Goal: Contribute content: Contribute content

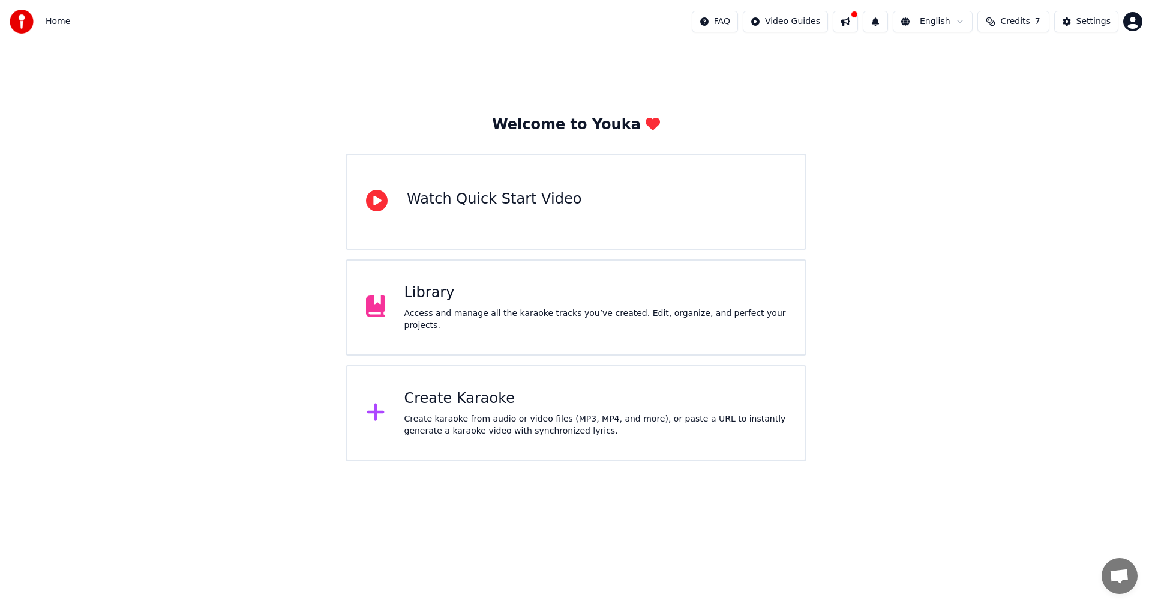
click at [573, 312] on div "Library Access and manage all the karaoke tracks you’ve created. Edit, organize…" at bounding box center [596, 307] width 382 height 48
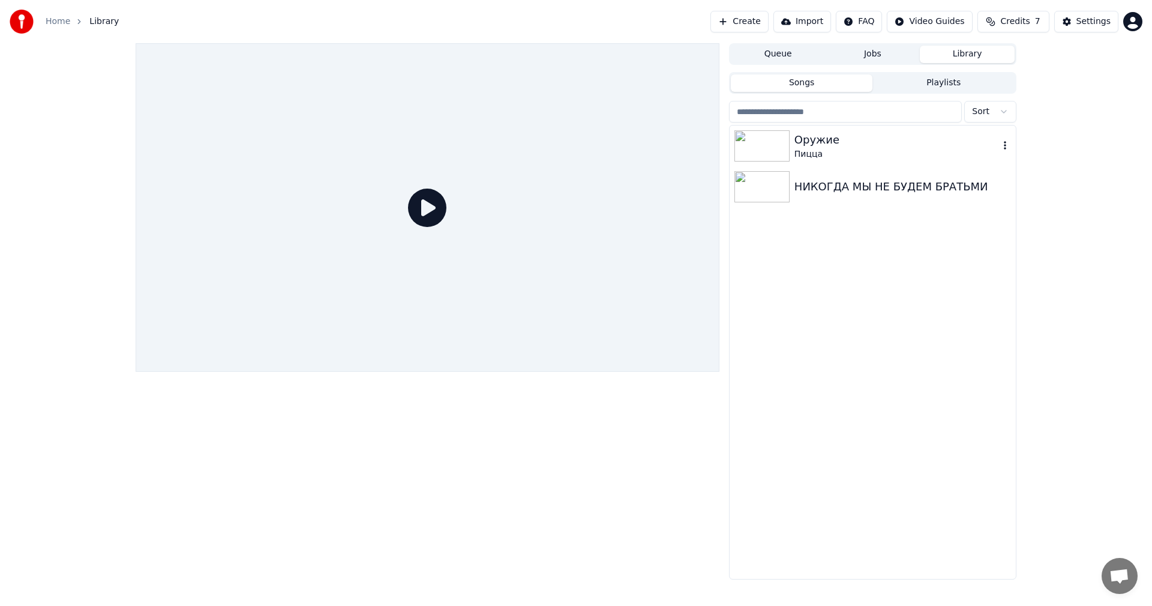
click at [839, 151] on div "Пицца" at bounding box center [897, 154] width 205 height 12
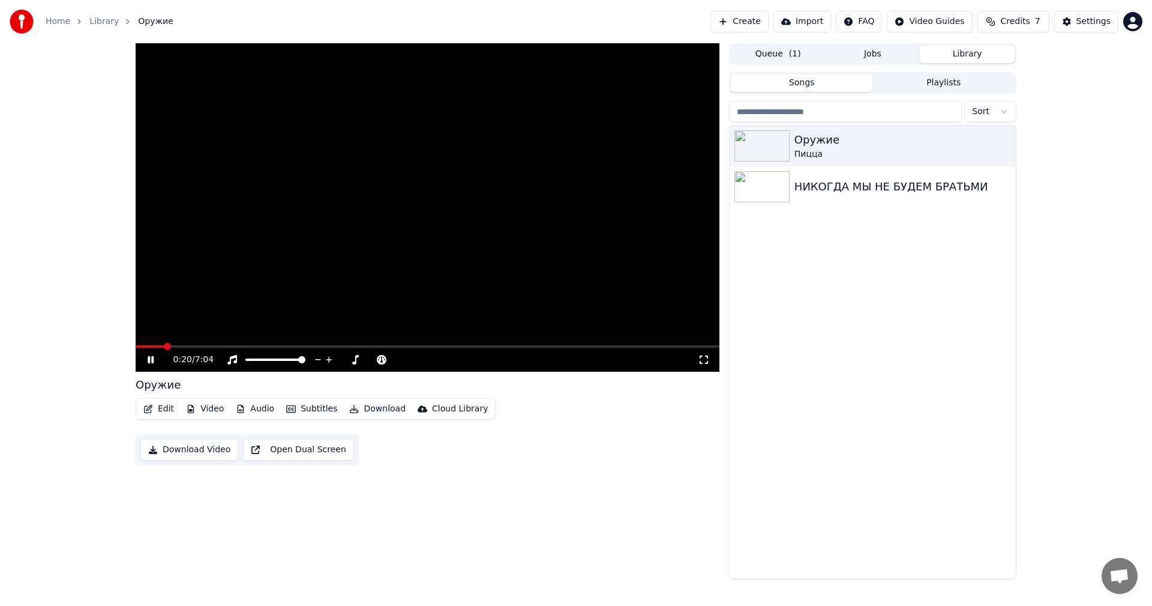
click at [405, 175] on video at bounding box center [428, 207] width 584 height 328
click at [432, 167] on video at bounding box center [428, 207] width 584 height 328
click at [525, 211] on video at bounding box center [428, 207] width 584 height 328
click at [441, 153] on video at bounding box center [428, 207] width 584 height 328
click at [457, 191] on video at bounding box center [428, 207] width 584 height 328
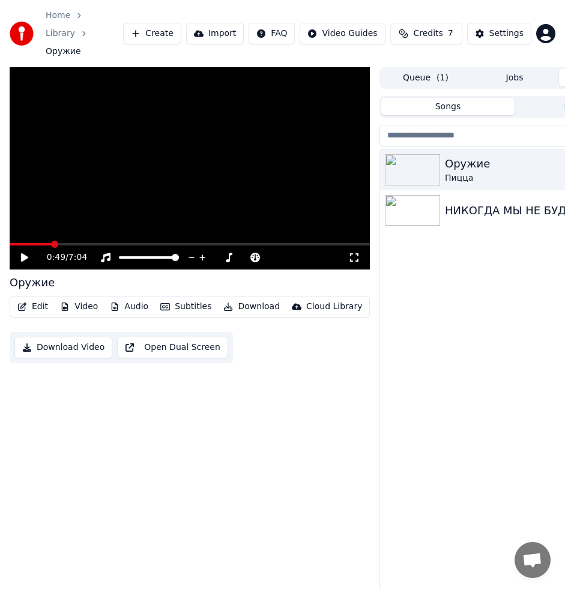
click at [507, 393] on div "Оружие Пицца НИКОГДА МЫ НЕ БУДЕМ БРАТЬМИ" at bounding box center [514, 369] width 269 height 441
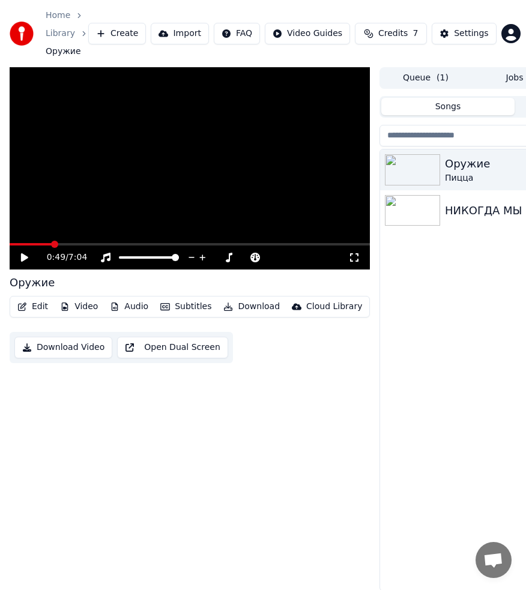
click at [420, 354] on div "Оружие Пицца НИКОГДА МЫ НЕ БУДЕМ БРАТЬМИ" at bounding box center [514, 369] width 269 height 441
click at [25, 256] on icon at bounding box center [24, 257] width 7 height 8
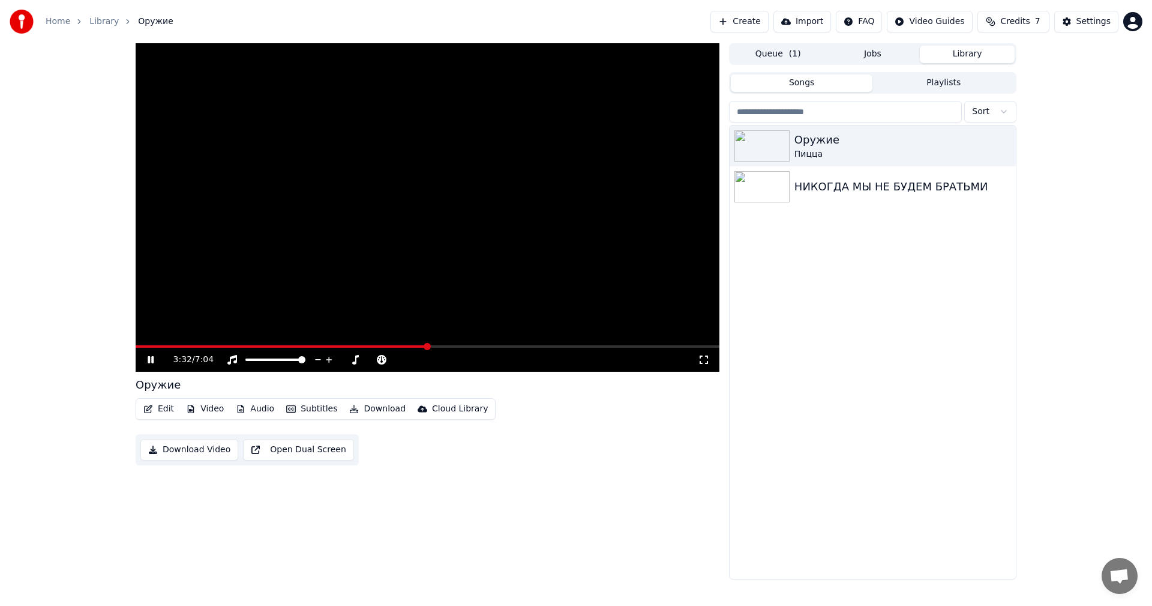
click at [708, 360] on icon at bounding box center [704, 360] width 12 height 10
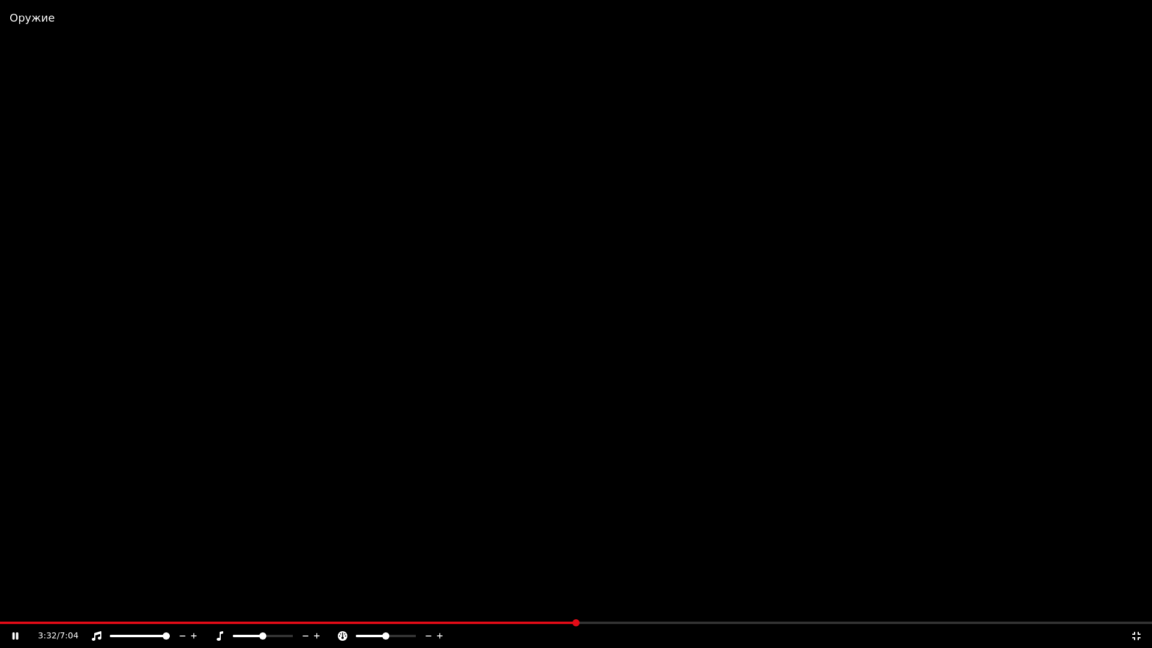
click at [705, 257] on video at bounding box center [576, 324] width 1152 height 648
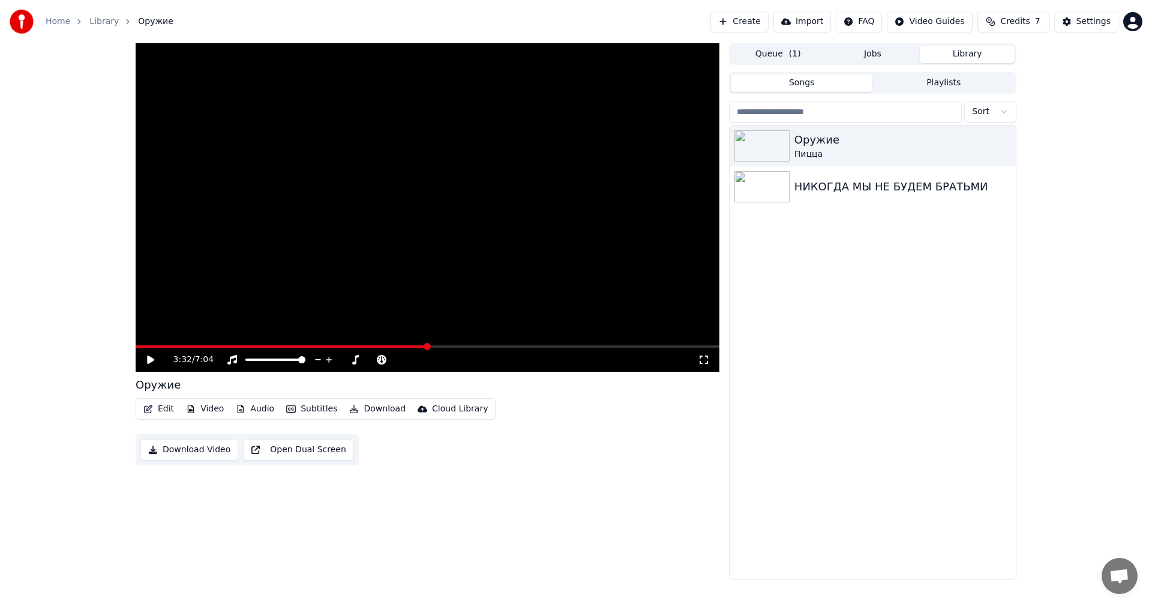
click at [965, 490] on div "Оружие Пицца НИКОГДА МЫ НЕ БУДЕМ БРАТЬМИ" at bounding box center [873, 351] width 286 height 453
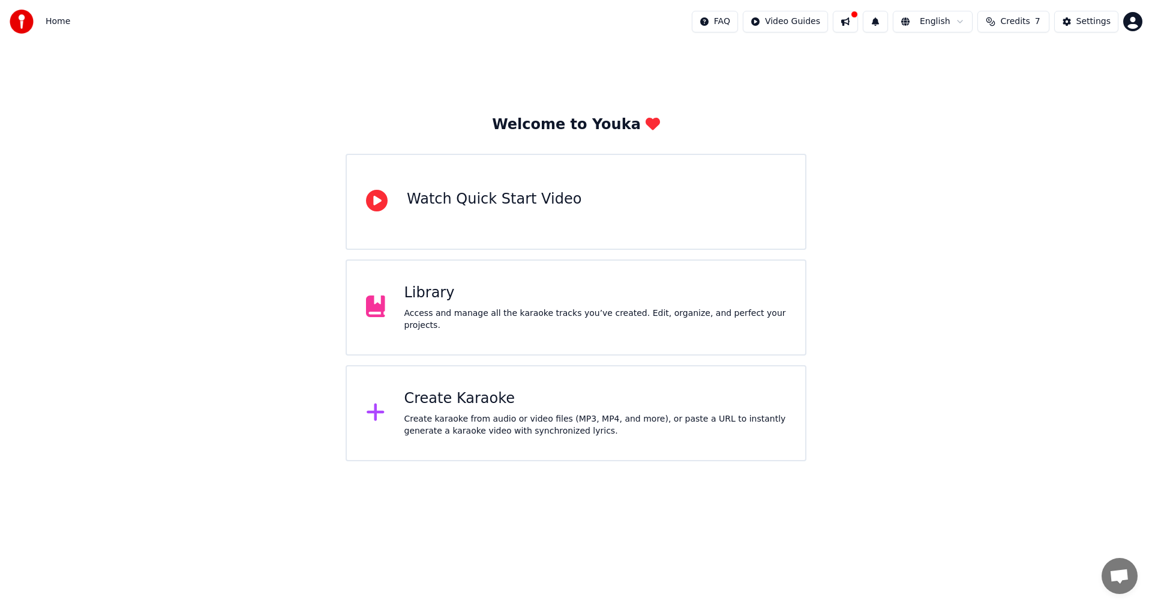
click at [474, 309] on div "Library Access and manage all the karaoke tracks you’ve created. Edit, organize…" at bounding box center [596, 307] width 382 height 48
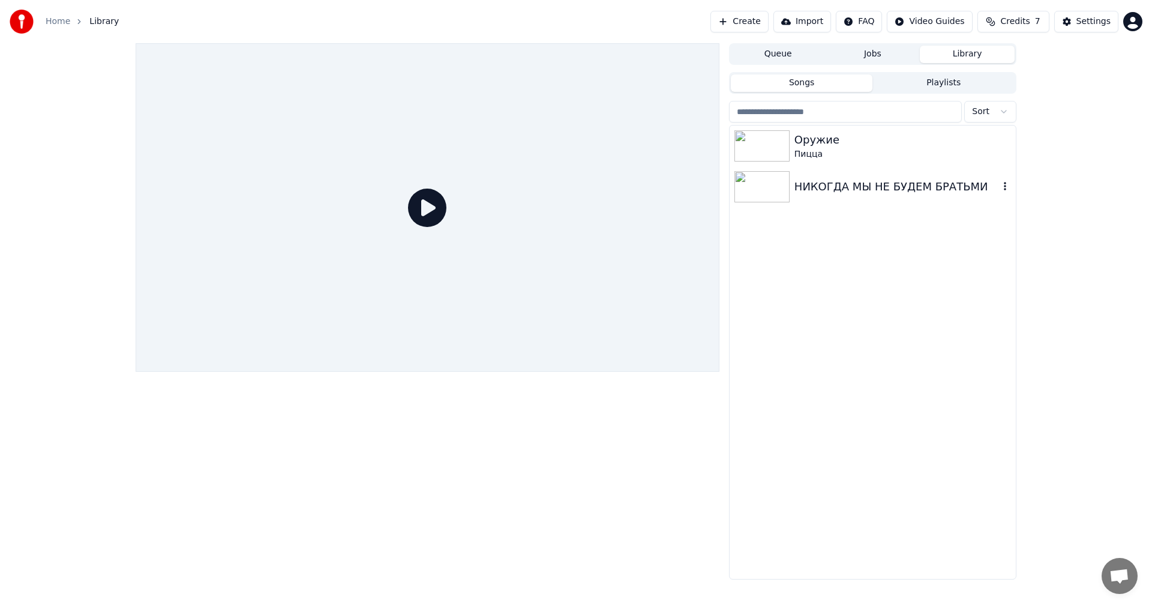
click at [814, 191] on div "НИКОГДА МЫ НЕ БУДЕМ БРАТЬМИ" at bounding box center [897, 186] width 205 height 17
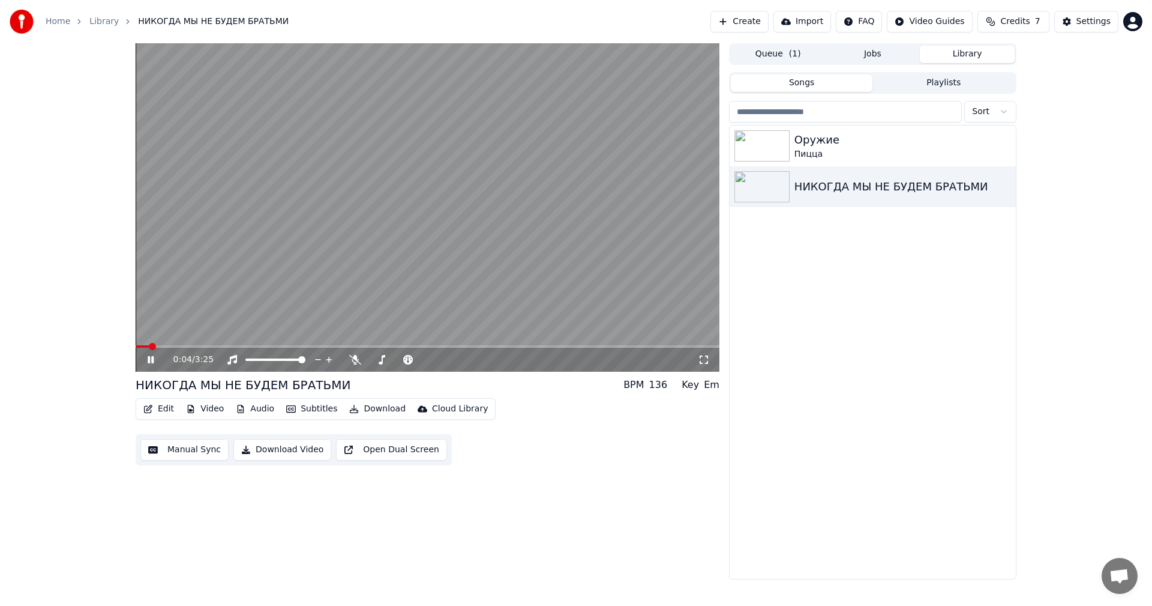
click at [705, 359] on icon at bounding box center [704, 360] width 12 height 10
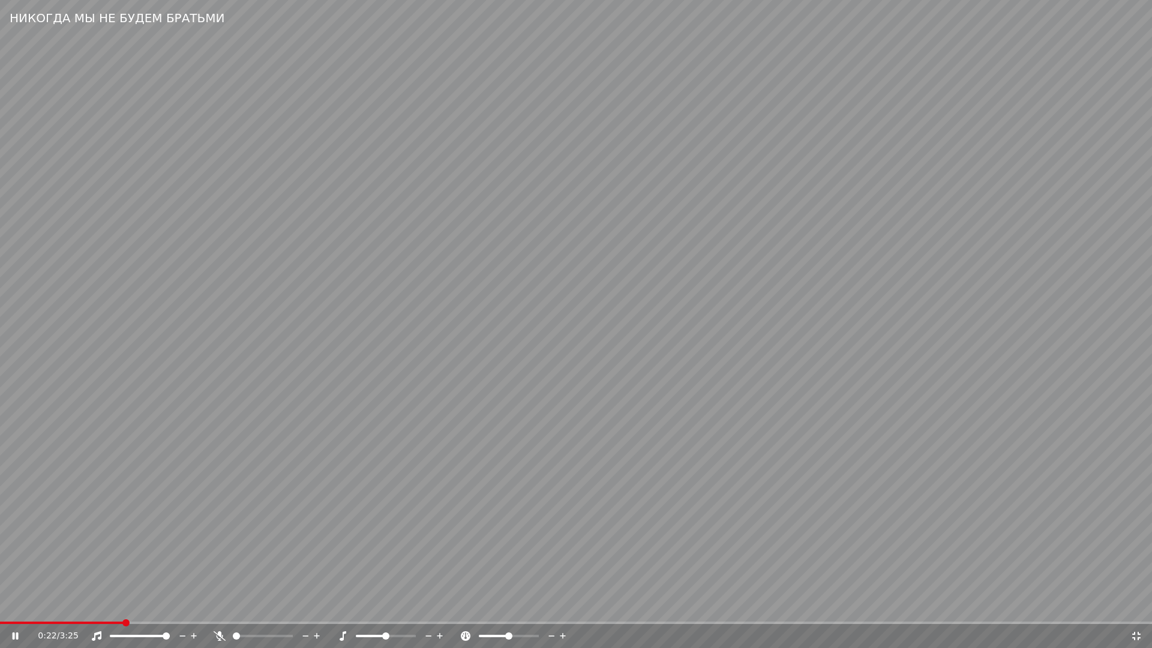
click at [439, 605] on icon at bounding box center [440, 636] width 11 height 12
click at [429, 605] on icon at bounding box center [428, 636] width 11 height 12
click at [320, 605] on icon at bounding box center [317, 636] width 11 height 12
click at [319, 605] on icon at bounding box center [317, 636] width 11 height 12
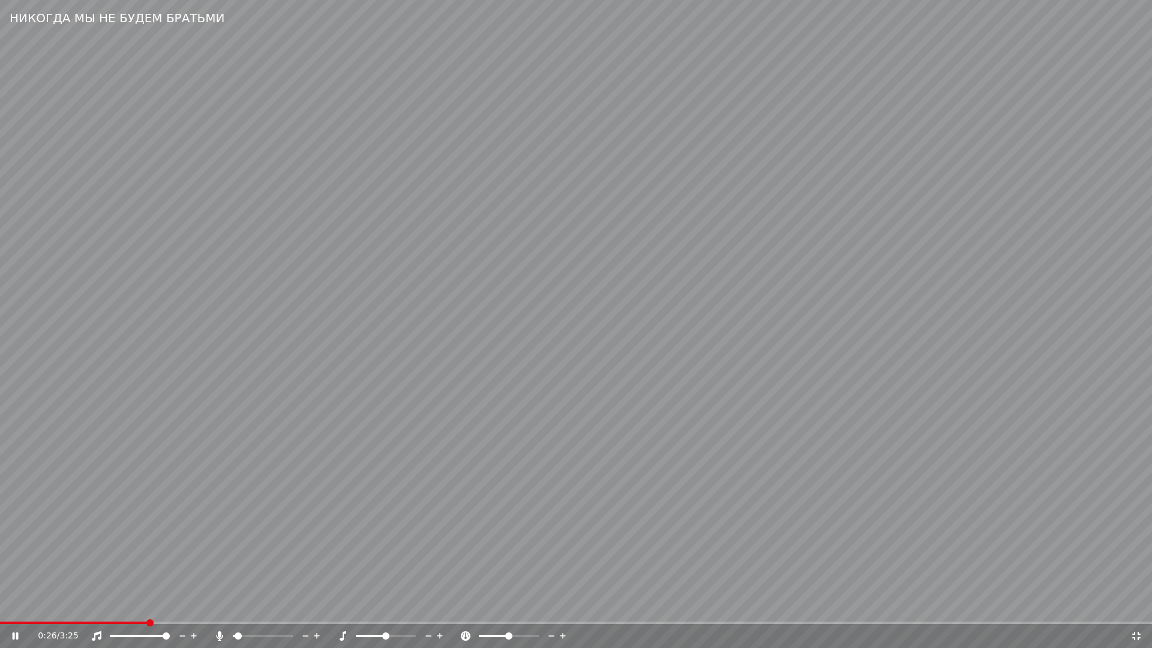
click at [319, 605] on icon at bounding box center [317, 636] width 11 height 12
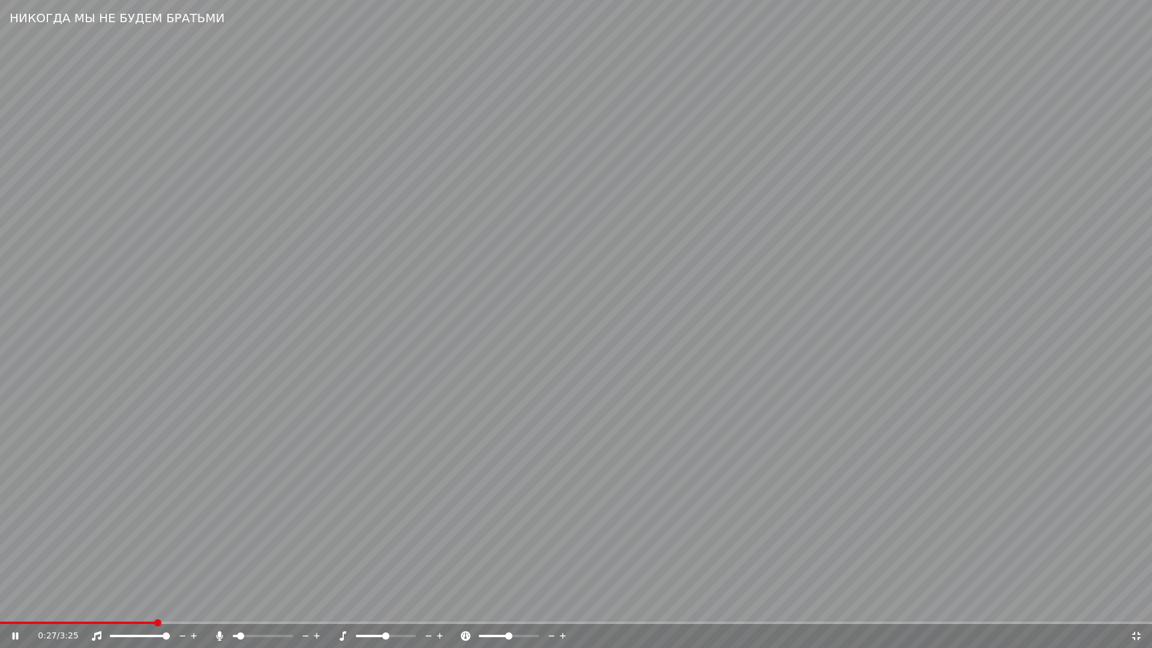
click at [319, 605] on icon at bounding box center [317, 636] width 11 height 12
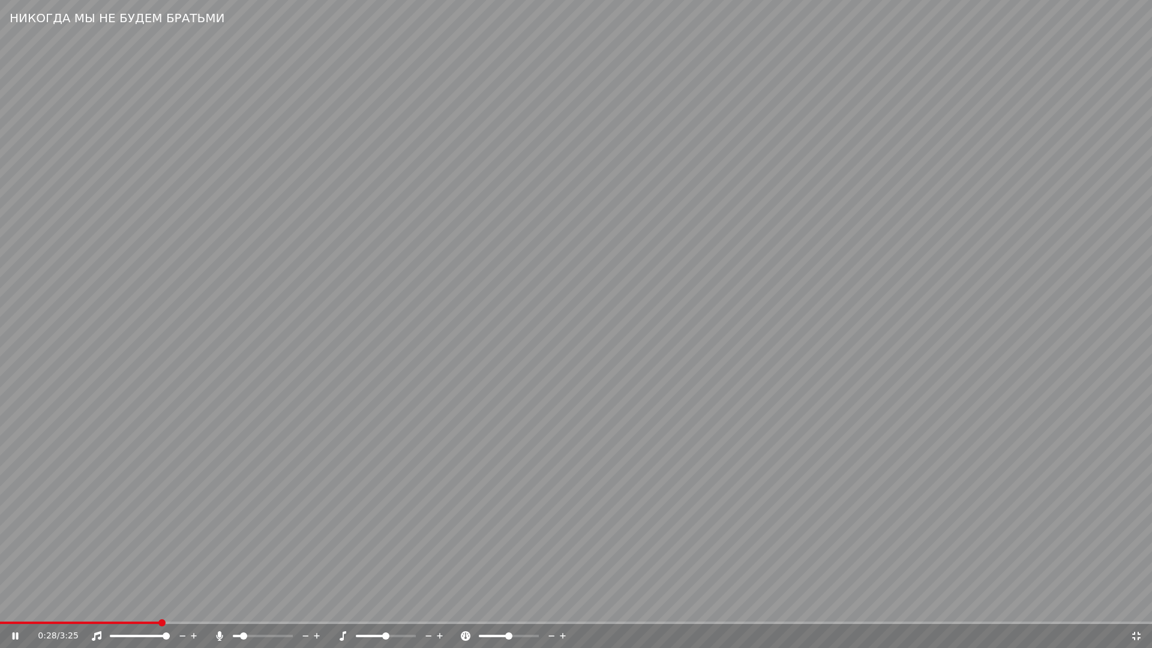
click at [319, 605] on icon at bounding box center [317, 636] width 11 height 12
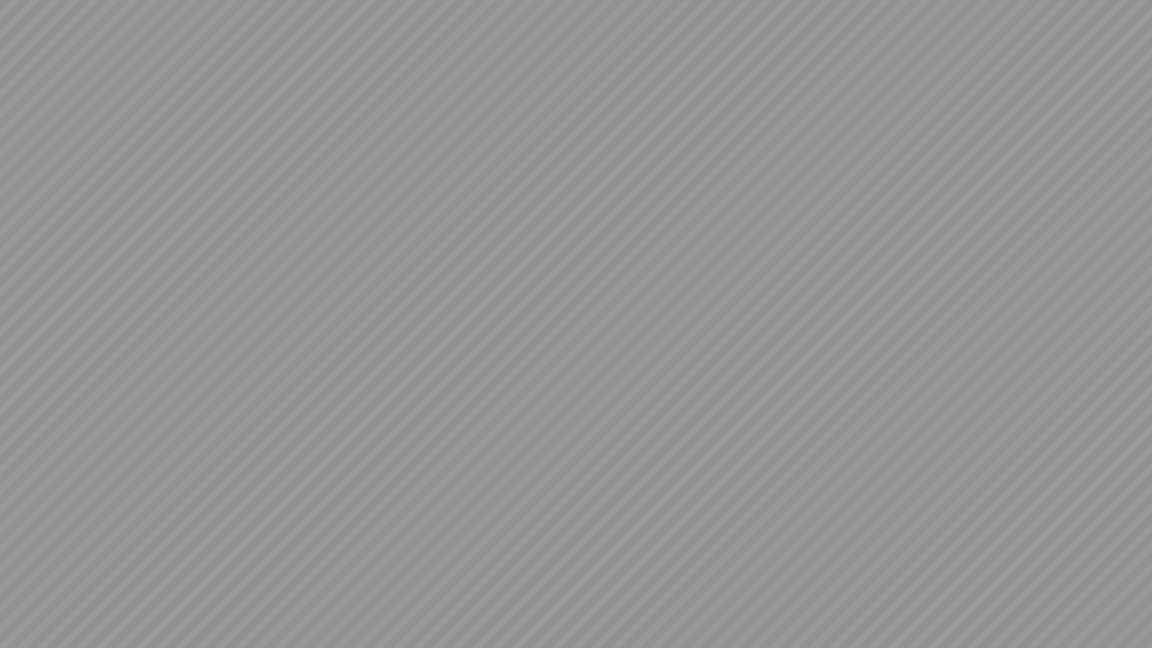
click at [319, 605] on video at bounding box center [576, 324] width 1152 height 648
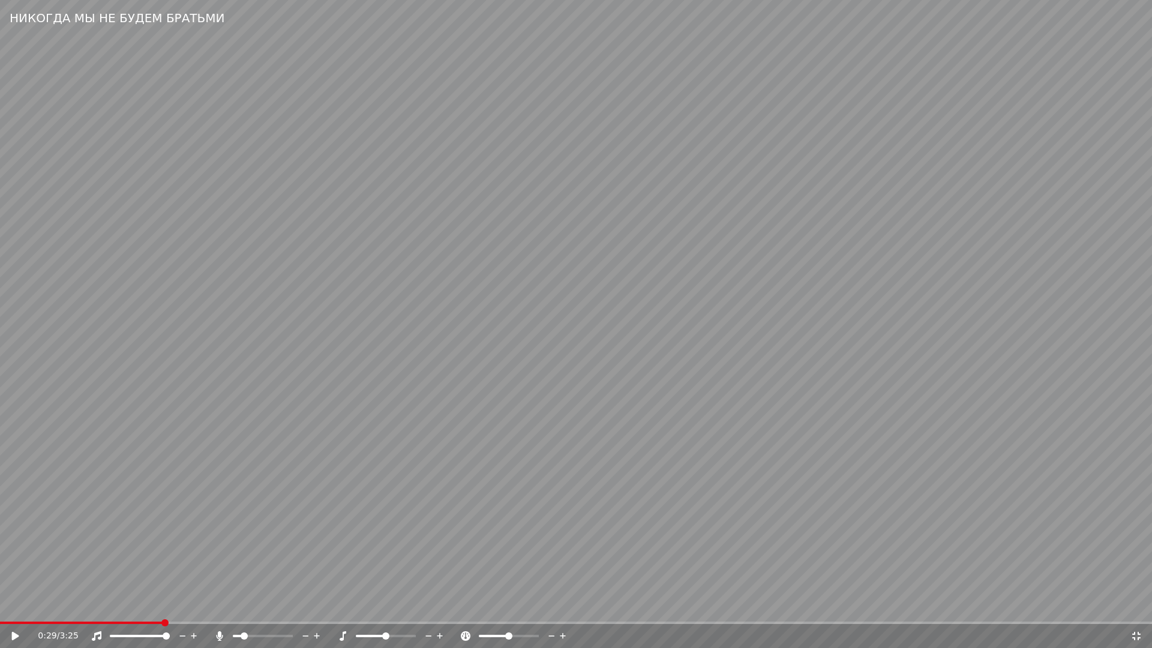
click at [343, 569] on video at bounding box center [576, 324] width 1152 height 648
click at [317, 605] on icon at bounding box center [317, 636] width 11 height 12
click at [318, 605] on icon at bounding box center [317, 636] width 11 height 12
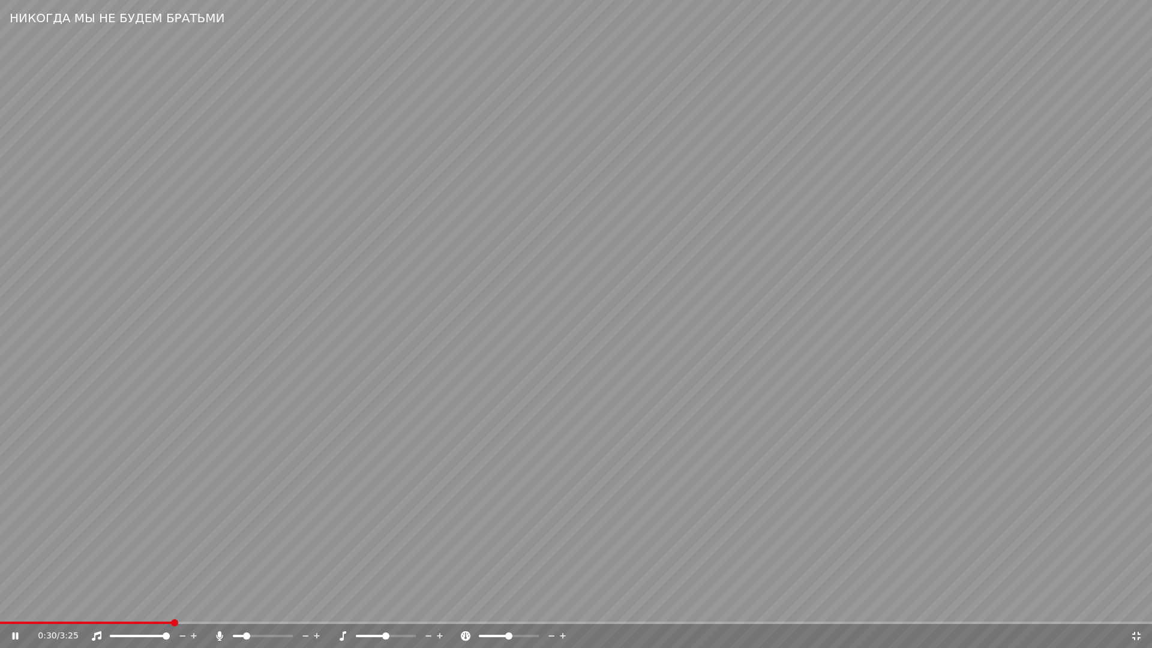
click at [318, 605] on icon at bounding box center [317, 636] width 11 height 12
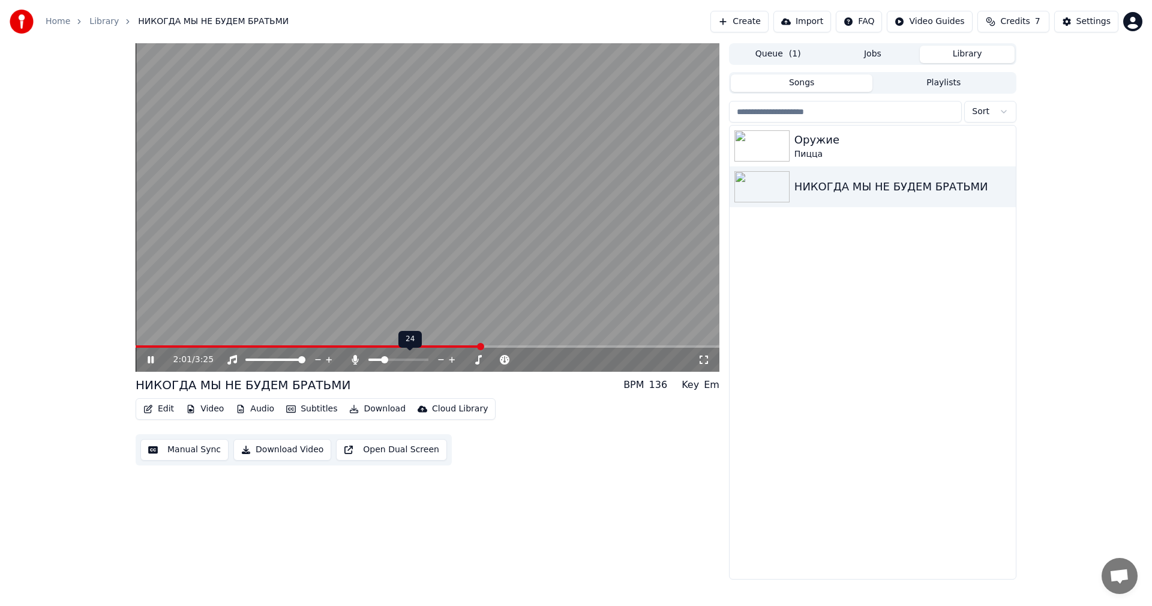
click at [452, 359] on icon at bounding box center [452, 360] width 6 height 6
click at [453, 359] on icon at bounding box center [452, 360] width 6 height 6
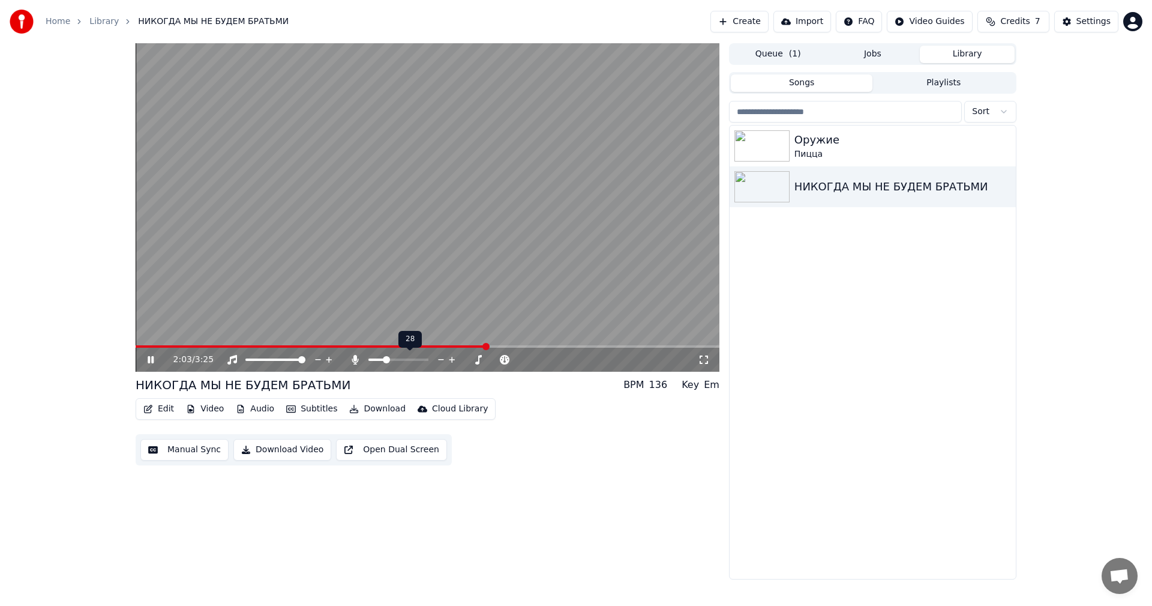
click at [453, 359] on icon at bounding box center [452, 360] width 6 height 6
click at [424, 359] on span at bounding box center [424, 359] width 7 height 7
click at [414, 359] on span at bounding box center [411, 359] width 7 height 7
click at [429, 363] on span at bounding box center [424, 359] width 7 height 7
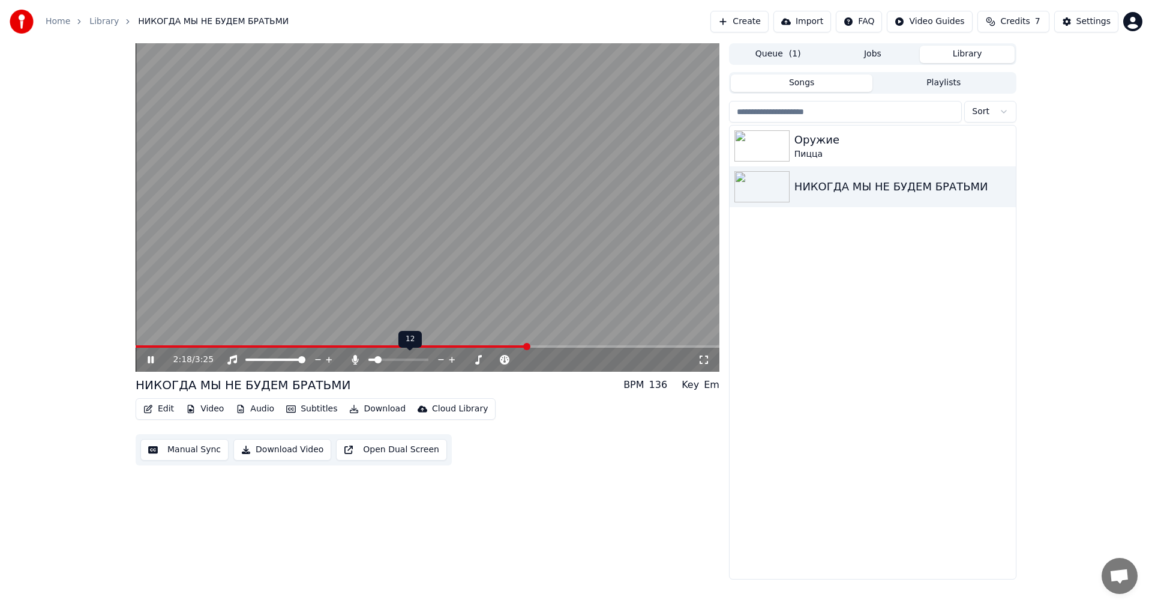
click at [376, 358] on span at bounding box center [378, 359] width 7 height 7
click at [388, 360] on span at bounding box center [388, 359] width 7 height 7
click at [861, 296] on div "Оружие Пицца НИКОГДА МЫ НЕ БУДЕМ БРАТЬМИ" at bounding box center [873, 351] width 286 height 453
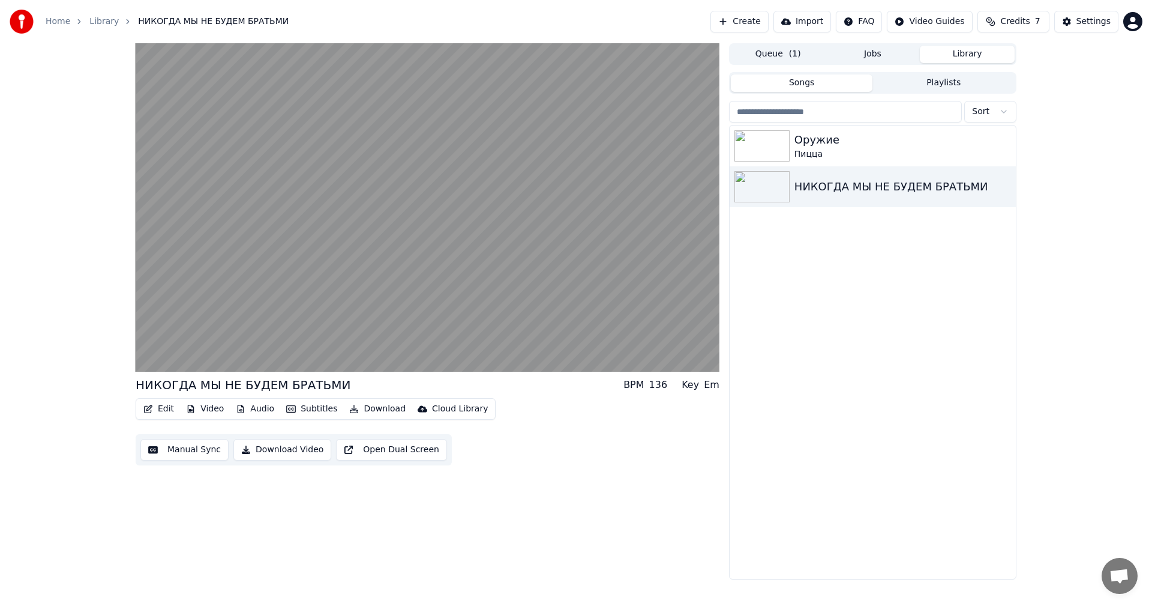
click at [822, 22] on button "Import" at bounding box center [803, 22] width 58 height 22
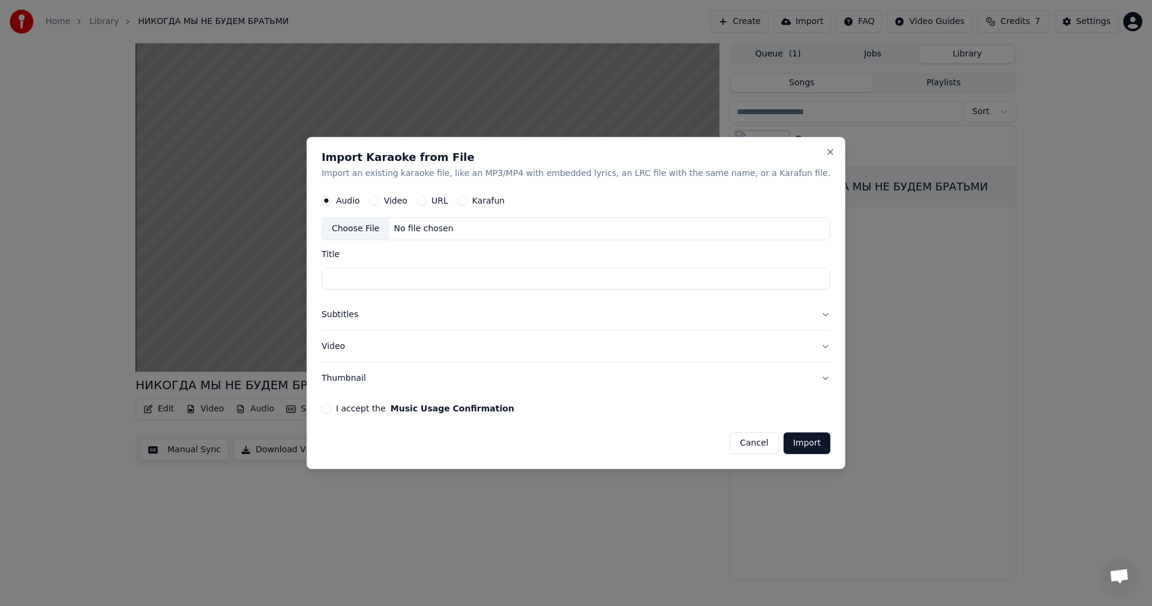
click at [408, 202] on label "Video" at bounding box center [395, 201] width 23 height 8
click at [379, 202] on button "Video" at bounding box center [375, 201] width 10 height 10
click at [390, 230] on div "Choose File" at bounding box center [355, 229] width 67 height 22
type input "**********"
click at [432, 315] on button "Subtitles" at bounding box center [576, 315] width 509 height 31
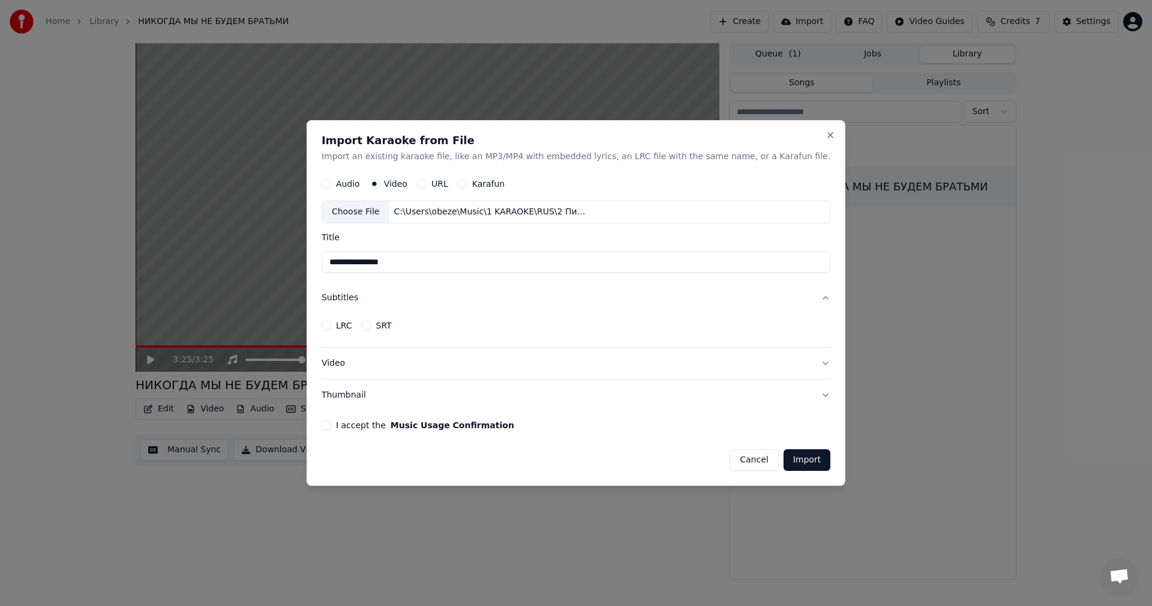
click at [438, 365] on button "Video" at bounding box center [576, 363] width 509 height 31
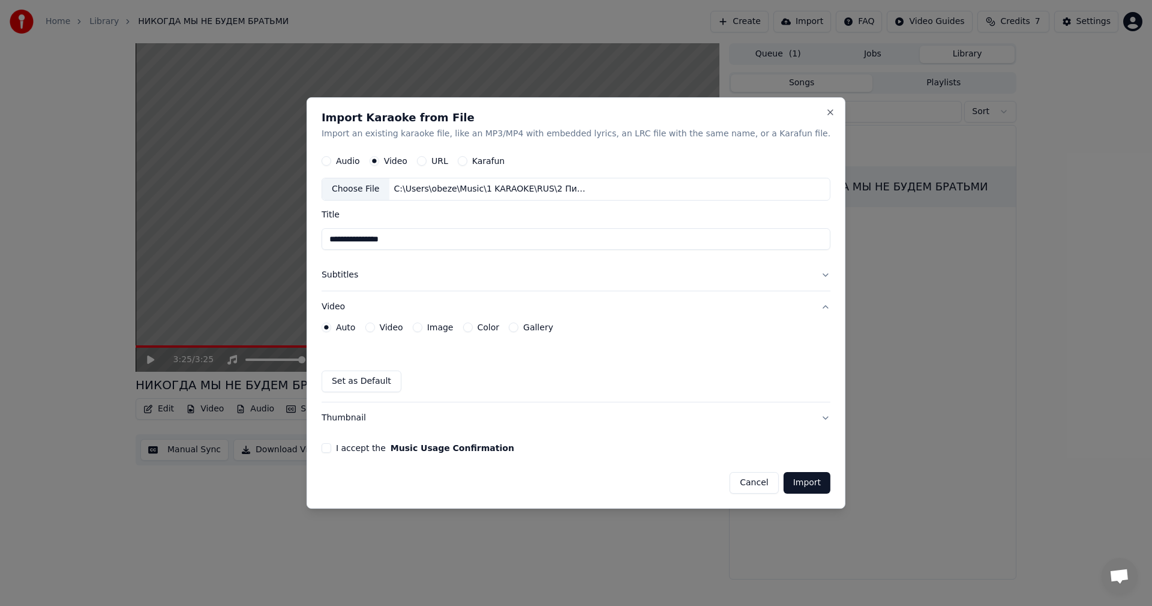
click at [331, 451] on button "I accept the Music Usage Confirmation" at bounding box center [327, 448] width 10 height 10
click at [788, 480] on button "Import" at bounding box center [807, 483] width 47 height 22
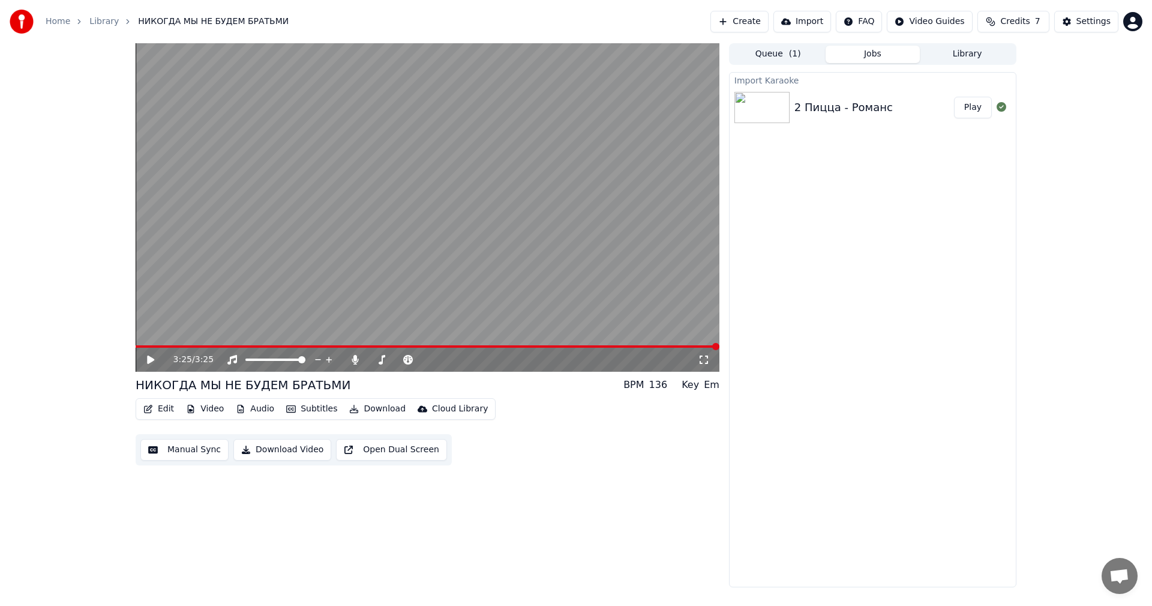
click at [977, 55] on button "Library" at bounding box center [967, 54] width 95 height 17
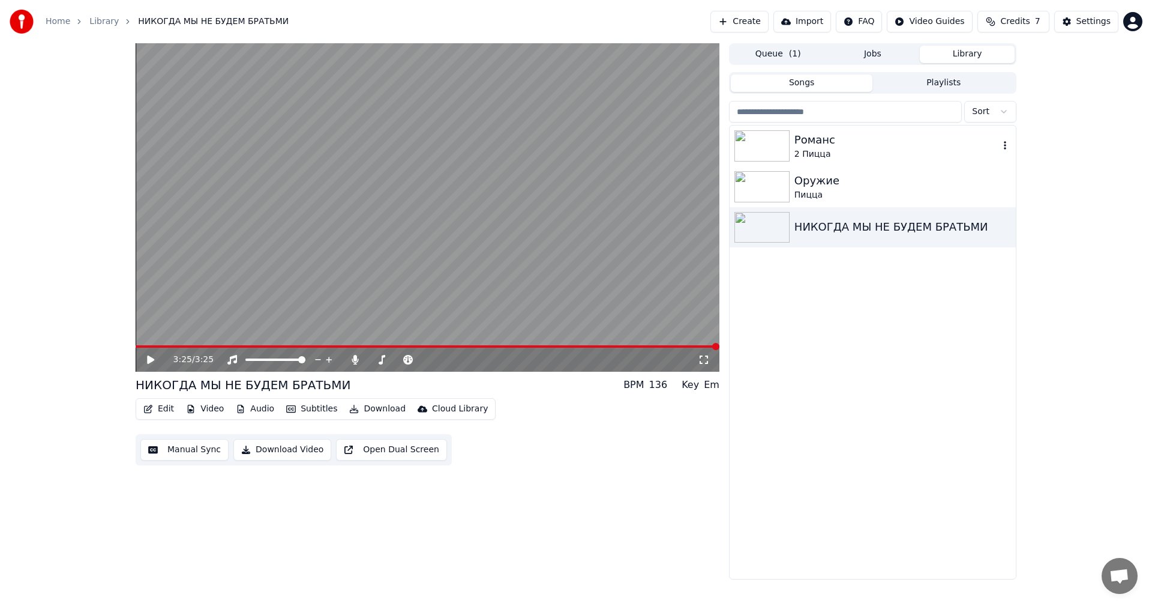
click at [857, 154] on div "2 Пицца" at bounding box center [897, 154] width 205 height 12
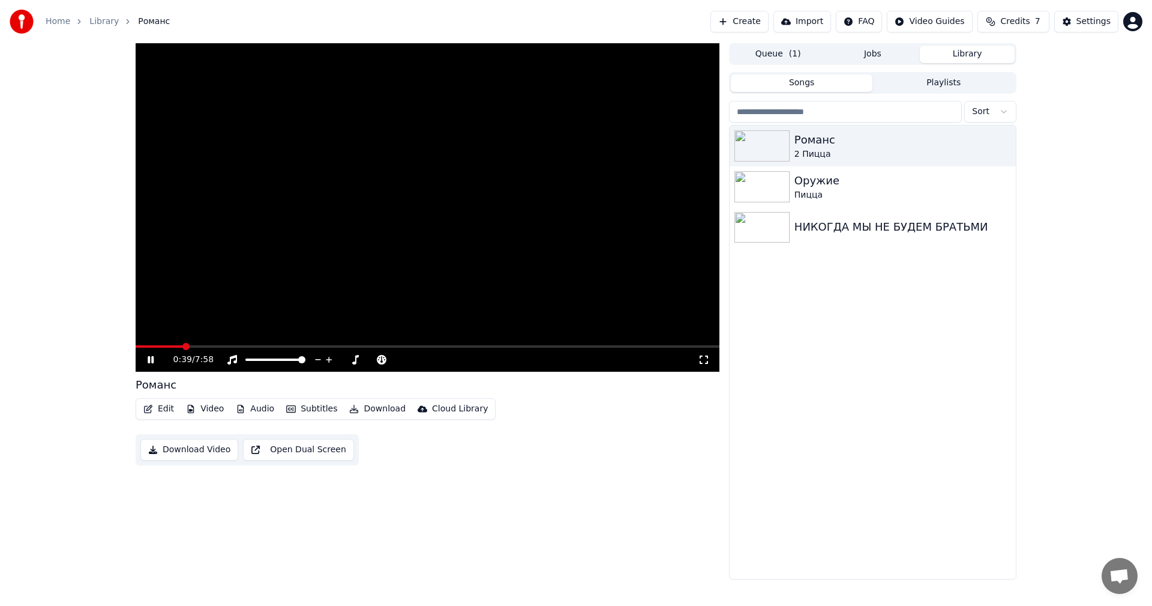
click at [183, 346] on span at bounding box center [428, 346] width 584 height 2
click at [426, 196] on video at bounding box center [428, 207] width 584 height 328
click at [151, 362] on icon at bounding box center [150, 359] width 7 height 8
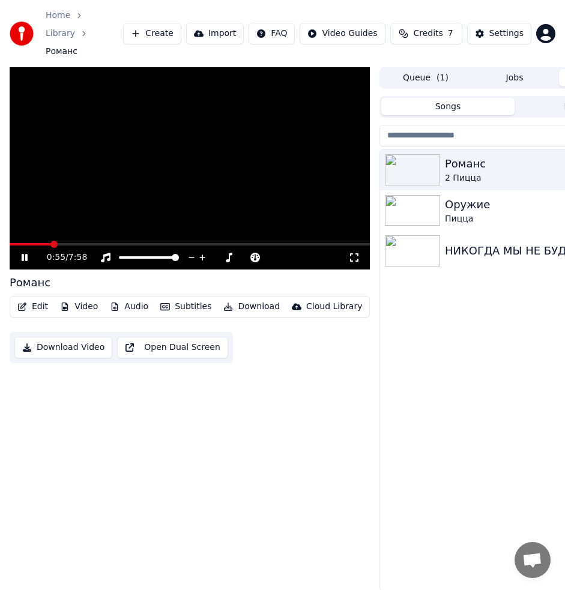
click at [356, 253] on icon at bounding box center [354, 258] width 12 height 10
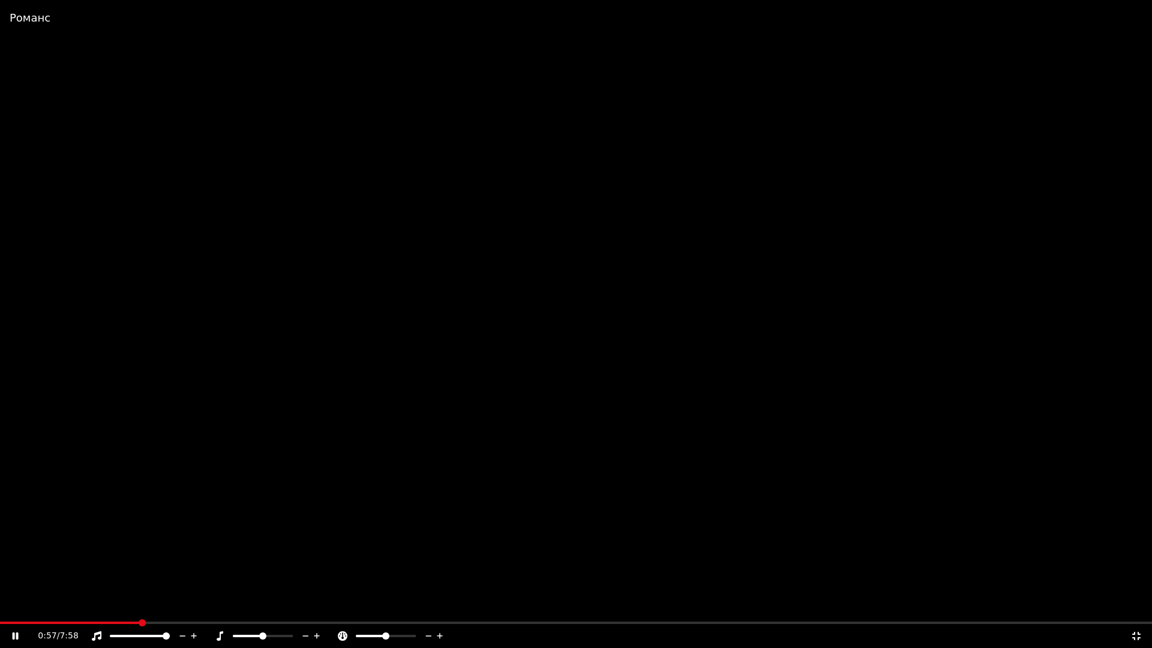
click at [739, 228] on video at bounding box center [576, 324] width 1152 height 648
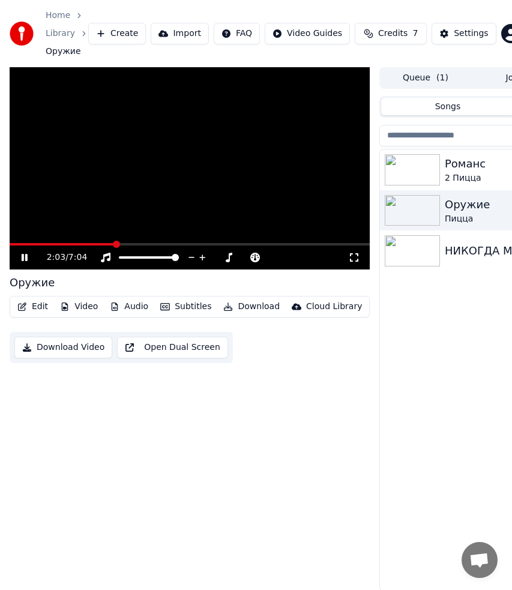
click at [250, 158] on video at bounding box center [190, 168] width 360 height 203
